Goal: Task Accomplishment & Management: Use online tool/utility

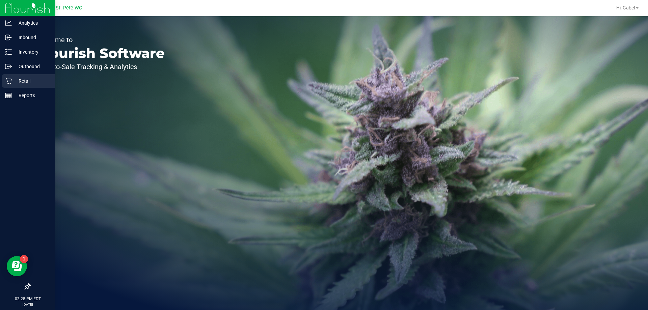
click at [50, 79] on p "Retail" at bounding box center [32, 81] width 41 height 8
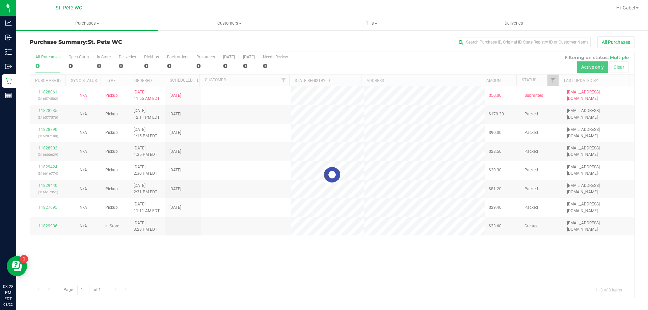
drag, startPoint x: 159, startPoint y: 71, endPoint x: 135, endPoint y: 105, distance: 41.7
click at [135, 105] on div at bounding box center [332, 175] width 604 height 246
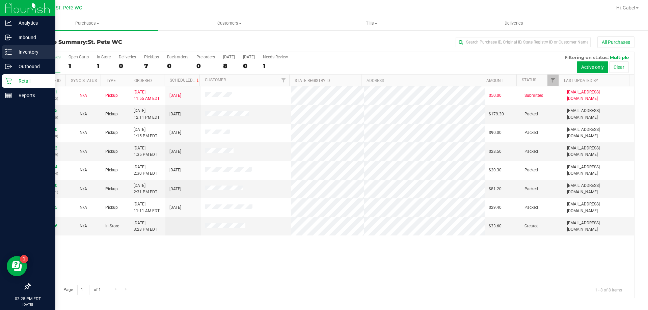
click at [20, 53] on p "Inventory" at bounding box center [32, 52] width 41 height 8
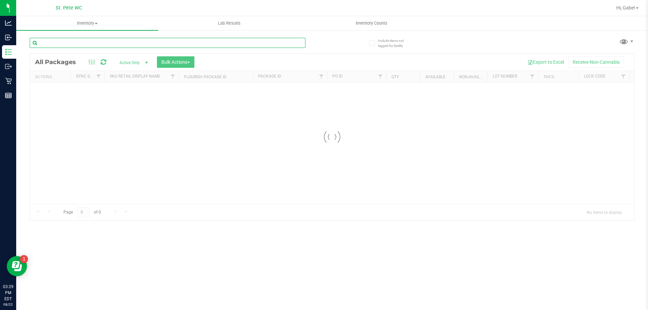
click at [234, 40] on div "Inventory All packages All inventory Waste log Create inventory Lab Results Inv…" at bounding box center [332, 163] width 632 height 294
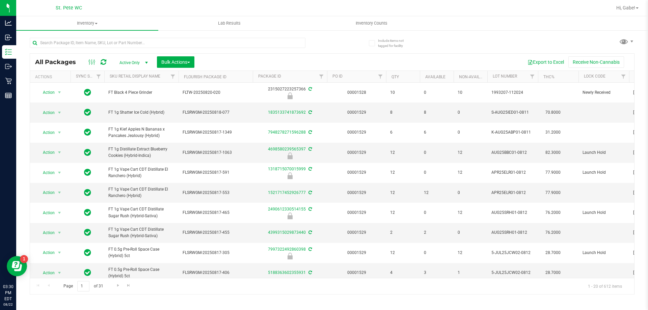
drag, startPoint x: 334, startPoint y: 45, endPoint x: 332, endPoint y: 36, distance: 8.4
click at [333, 44] on div "All Packages Active Only Active Only Lab Samples Locked All External Internal B…" at bounding box center [332, 162] width 605 height 263
drag, startPoint x: 204, startPoint y: 44, endPoint x: 204, endPoint y: 39, distance: 4.4
click at [204, 43] on input "text" at bounding box center [168, 43] width 276 height 10
type input "8230551768540115"
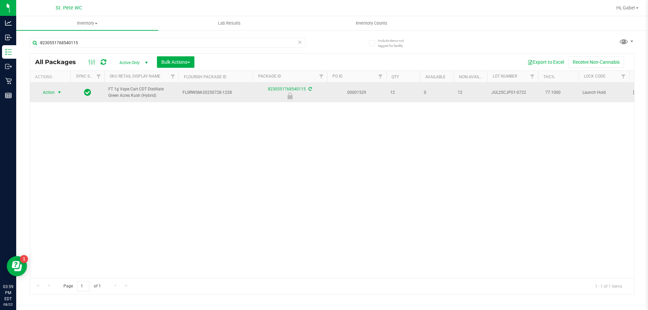
click at [56, 90] on span "select" at bounding box center [59, 92] width 8 height 9
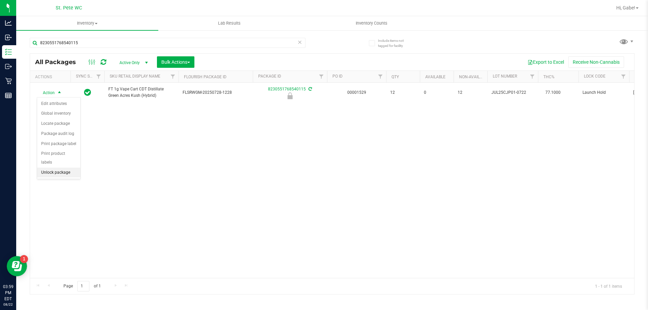
click at [63, 168] on li "Unlock package" at bounding box center [58, 173] width 43 height 10
